Goal: Ask a question: Seek information or help from site administrators or community

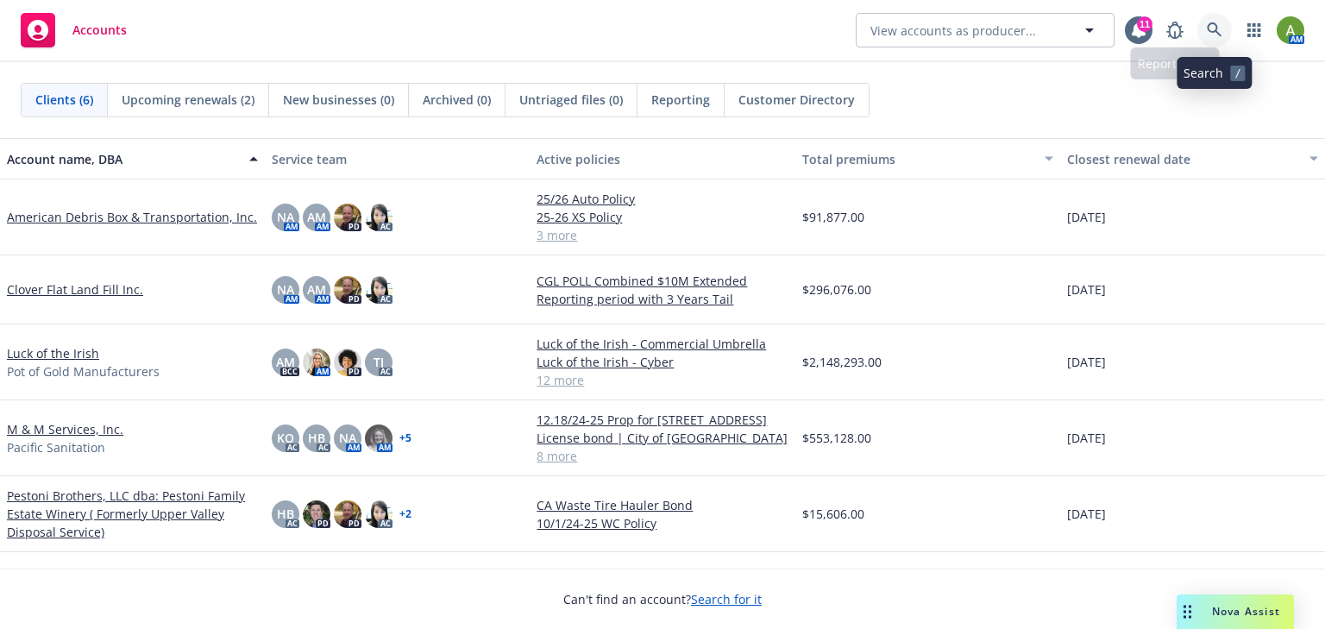
click at [1210, 32] on icon at bounding box center [1213, 29] width 15 height 15
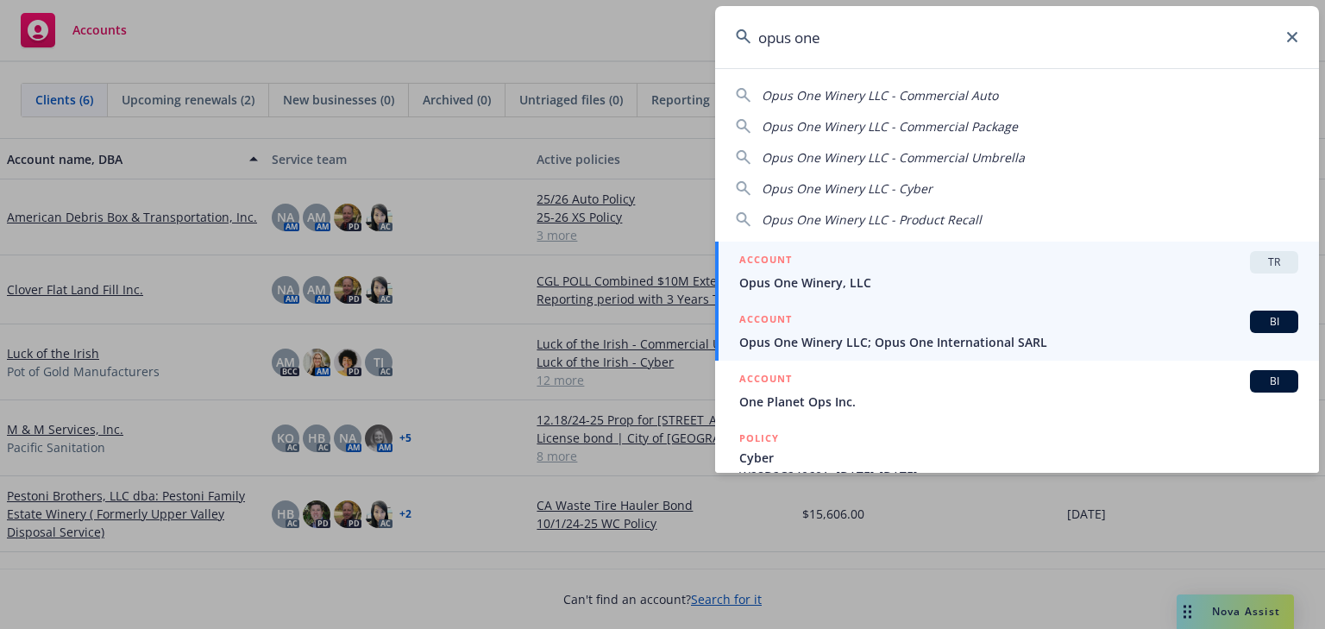
type input "opus one"
click at [900, 326] on div "ACCOUNT BI" at bounding box center [1018, 321] width 559 height 22
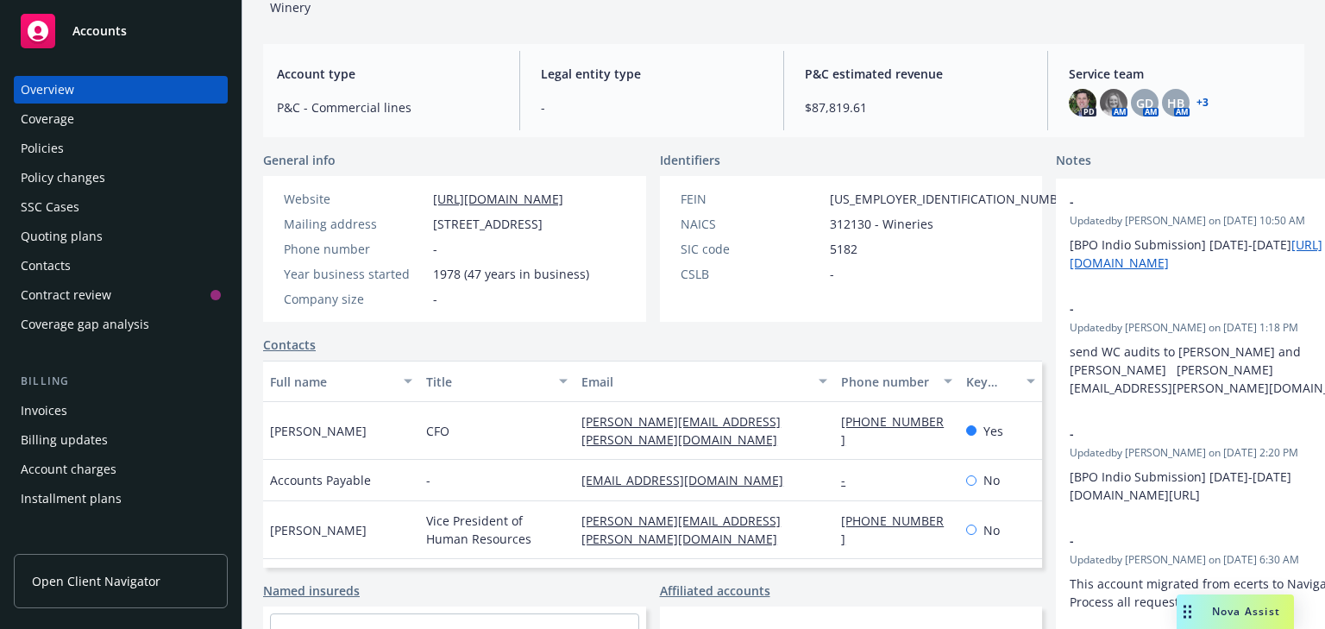
scroll to position [207, 0]
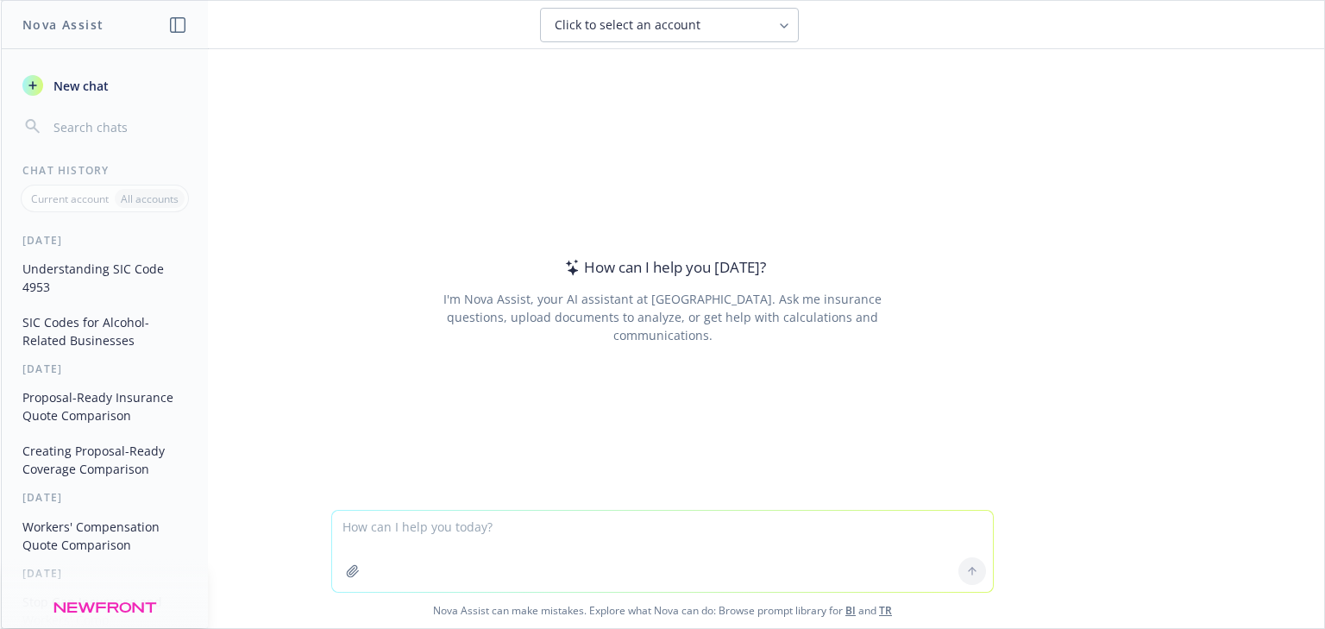
click at [629, 524] on textarea at bounding box center [662, 551] width 661 height 81
drag, startPoint x: 378, startPoint y: 521, endPoint x: 245, endPoint y: 521, distance: 132.8
click at [245, 521] on div "what is wc class code 9080 Nova Assist can make mistakes. Explore what Nova can…" at bounding box center [662, 569] width 1323 height 118
click at [507, 523] on textarea "can wc class code 9080" at bounding box center [662, 551] width 661 height 81
type textarea "can wc class code 9080 be used for a winery"
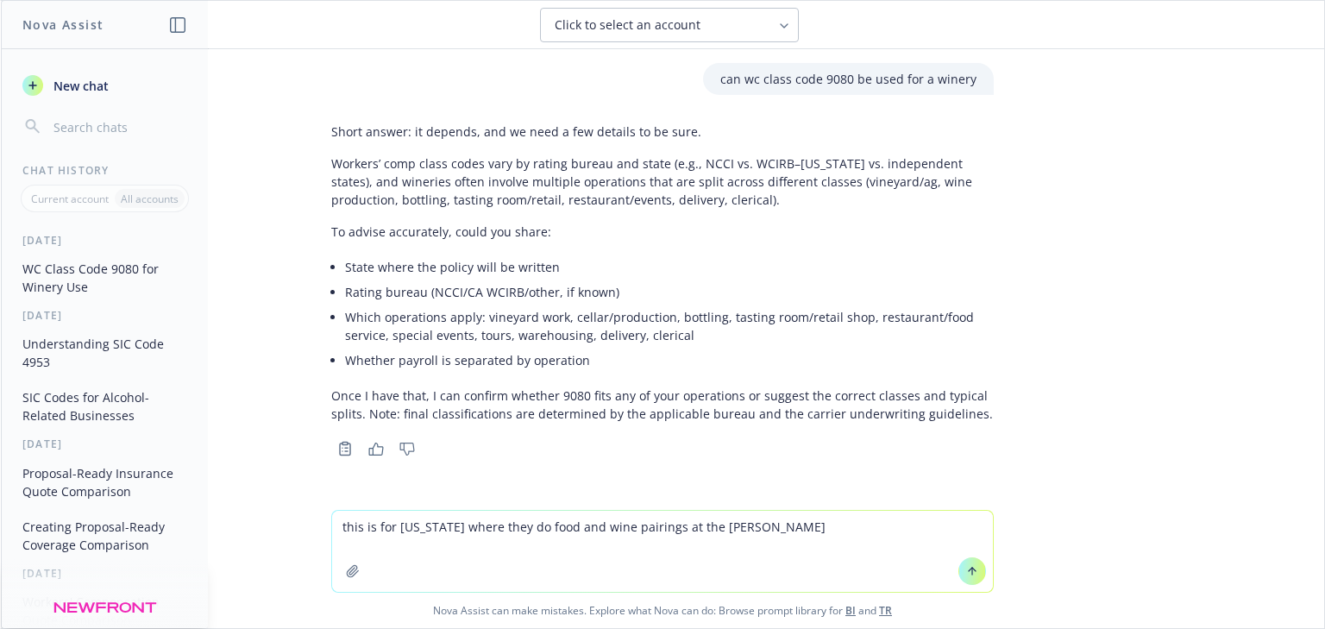
type textarea "this is for [US_STATE] where they do food and wine pairings at the winery"
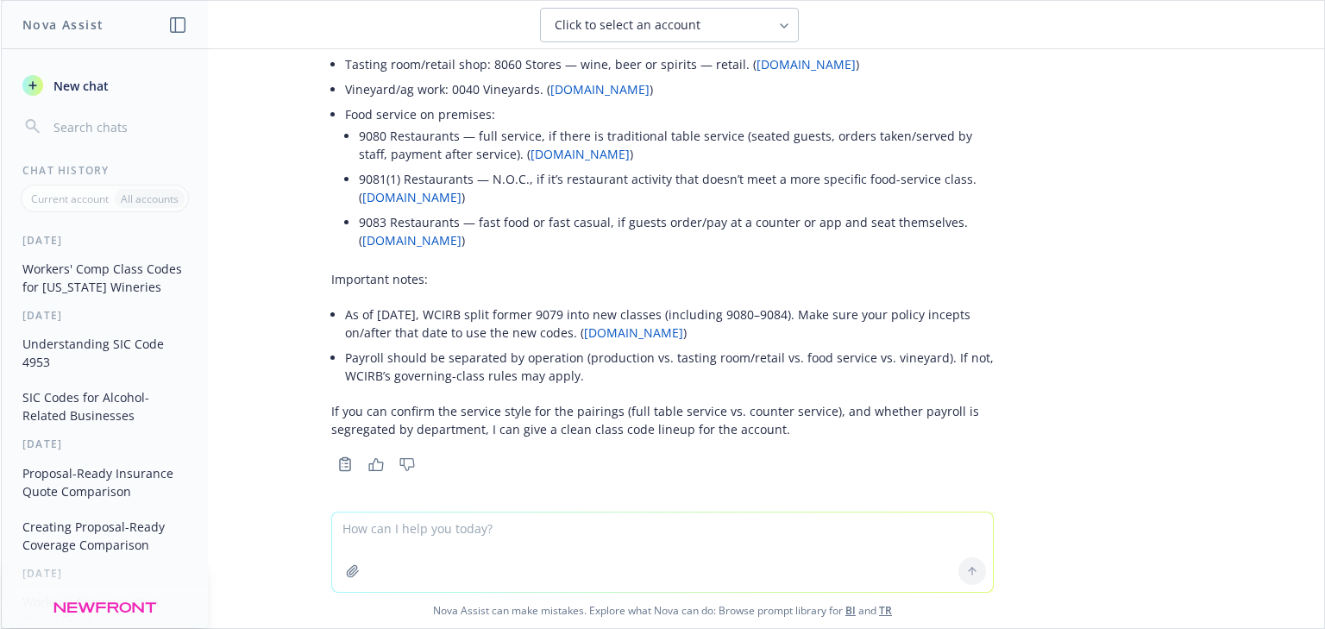
scroll to position [620, 0]
